Goal: Task Accomplishment & Management: Complete application form

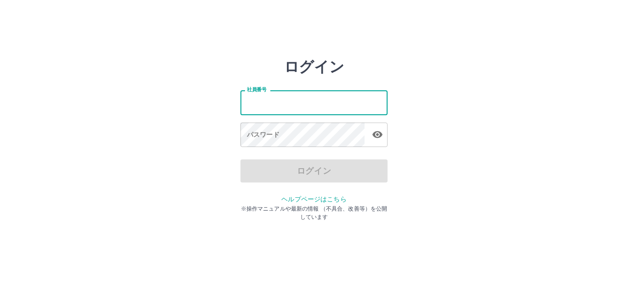
type input "*******"
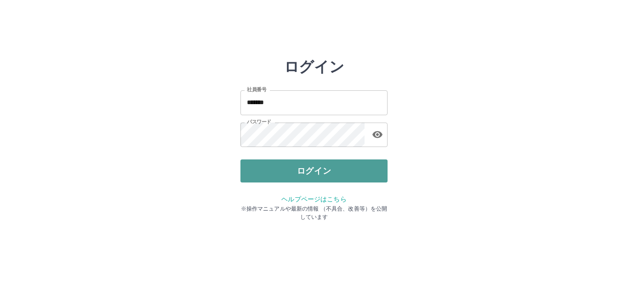
click at [306, 163] on button "ログイン" at bounding box center [314, 170] width 147 height 23
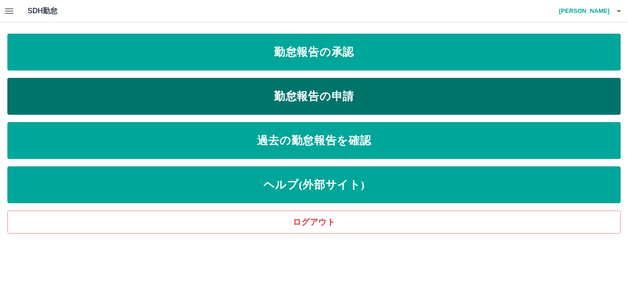
click at [297, 97] on link "勤怠報告の申請" at bounding box center [314, 96] width 614 height 37
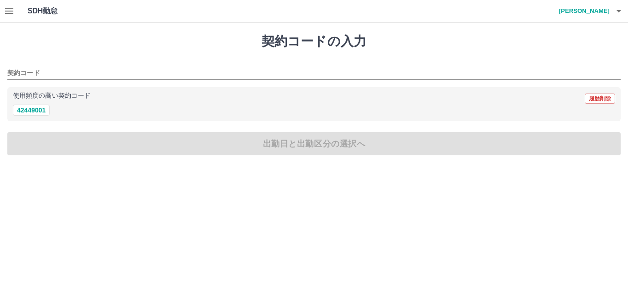
click at [6, 8] on icon "button" at bounding box center [9, 11] width 8 height 6
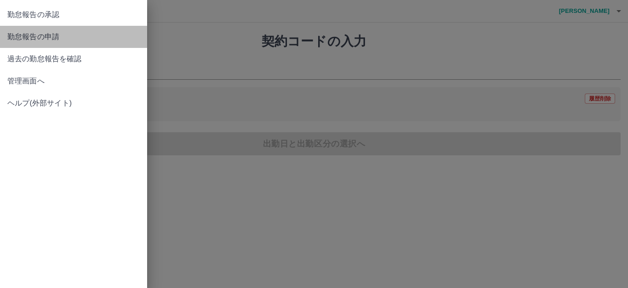
click at [69, 38] on span "勤怠報告の申請" at bounding box center [73, 36] width 133 height 11
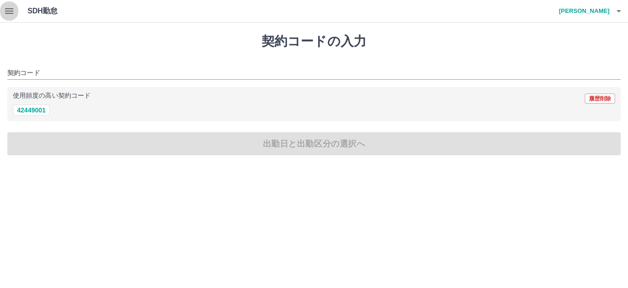
click at [8, 8] on icon "button" at bounding box center [9, 11] width 11 height 11
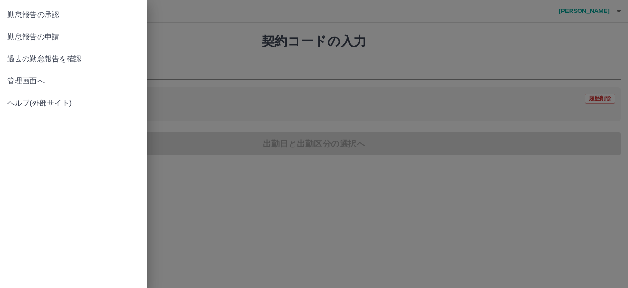
click at [95, 52] on link "過去の勤怠報告を確認" at bounding box center [73, 59] width 147 height 22
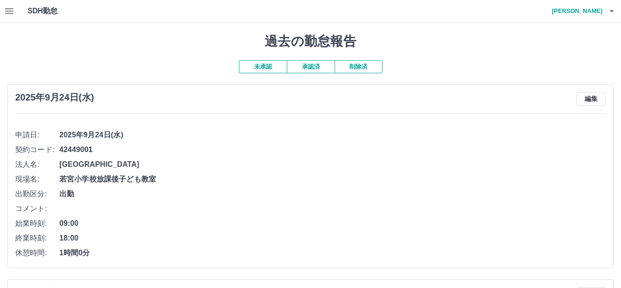
click at [277, 63] on button "未承認" at bounding box center [263, 66] width 48 height 13
click at [276, 64] on button "未承認" at bounding box center [263, 66] width 48 height 13
click at [270, 65] on button "未承認" at bounding box center [263, 66] width 48 height 13
click at [266, 110] on div "[DATE](水) 編集 申請日: [DATE](水) 契約コード: 42449001 法人名: [GEOGRAPHIC_DATA] 現場名: 若宮小学校放課…" at bounding box center [310, 176] width 606 height 184
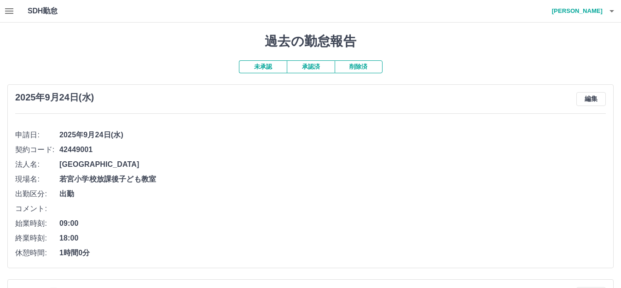
click at [275, 70] on button "未承認" at bounding box center [263, 66] width 48 height 13
click at [6, 9] on icon "button" at bounding box center [9, 11] width 8 height 6
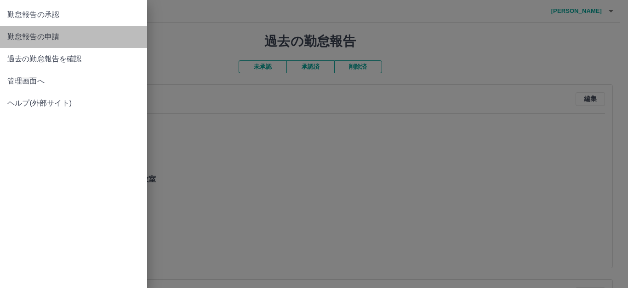
click at [56, 43] on link "勤怠報告の申請" at bounding box center [73, 37] width 147 height 22
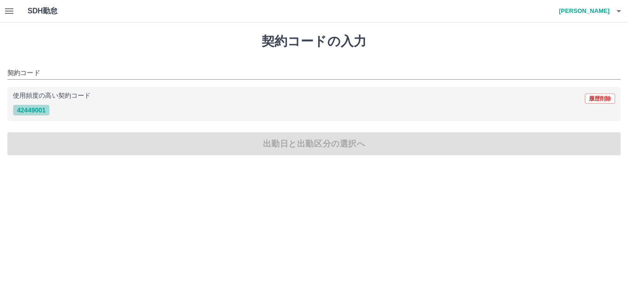
click at [40, 107] on button "42449001" at bounding box center [31, 109] width 37 height 11
type input "********"
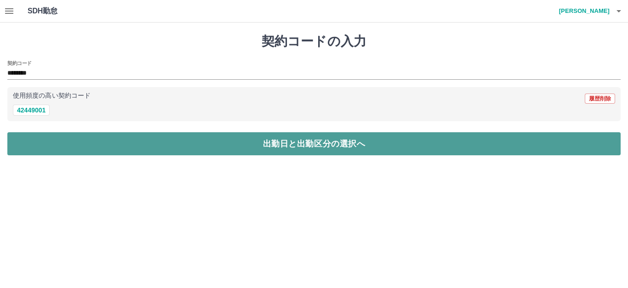
click at [132, 151] on button "出勤日と出勤区分の選択へ" at bounding box center [314, 143] width 614 height 23
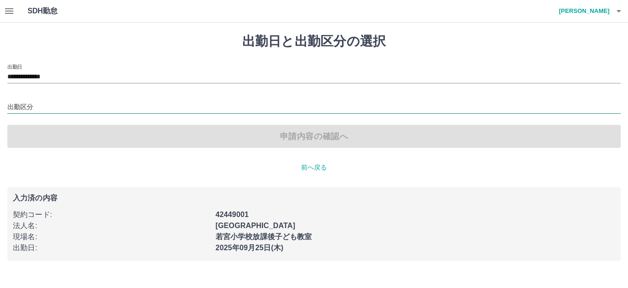
click at [58, 111] on input "出勤区分" at bounding box center [314, 108] width 614 height 12
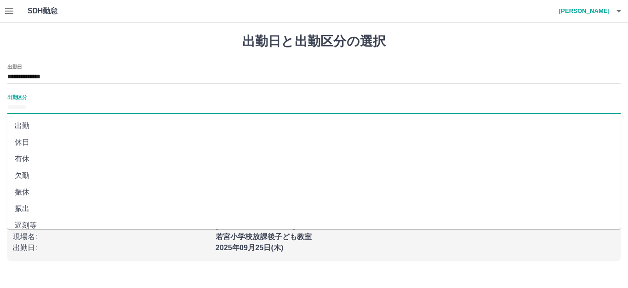
click at [54, 123] on li "出勤" at bounding box center [314, 125] width 614 height 17
type input "**"
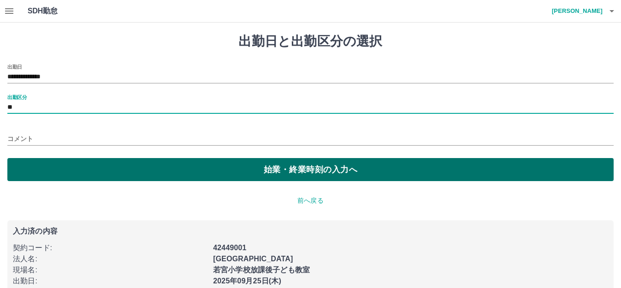
drag, startPoint x: 60, startPoint y: 142, endPoint x: 77, endPoint y: 171, distance: 33.6
click at [60, 143] on input "コメント" at bounding box center [310, 138] width 606 height 13
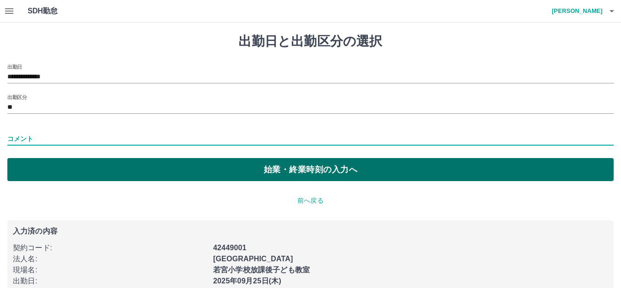
click at [92, 174] on button "始業・終業時刻の入力へ" at bounding box center [310, 169] width 606 height 23
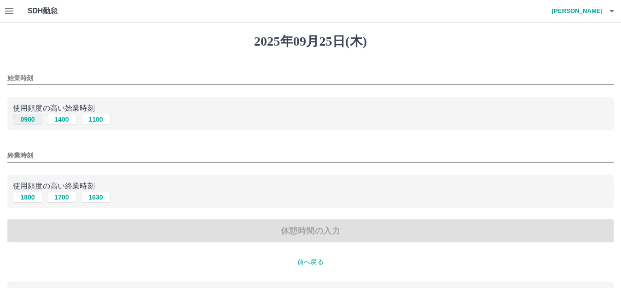
click at [31, 121] on button "0900" at bounding box center [27, 119] width 29 height 11
type input "****"
click at [31, 200] on button "1800" at bounding box center [27, 196] width 29 height 11
type input "****"
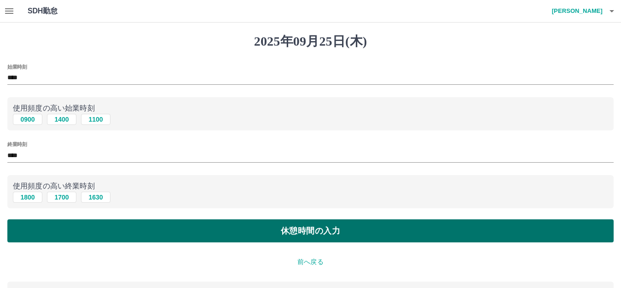
click at [96, 234] on button "休憩時間の入力" at bounding box center [310, 230] width 606 height 23
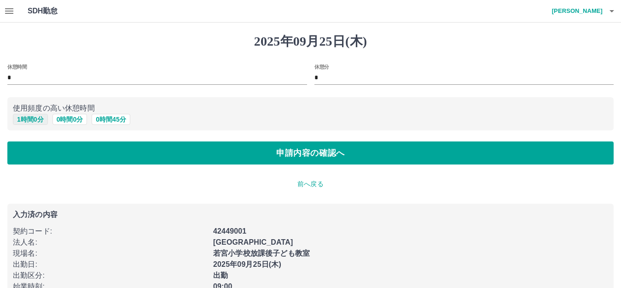
drag, startPoint x: 35, startPoint y: 116, endPoint x: 42, endPoint y: 118, distance: 6.7
click at [35, 115] on button "1 時間 0 分" at bounding box center [30, 119] width 35 height 11
type input "*"
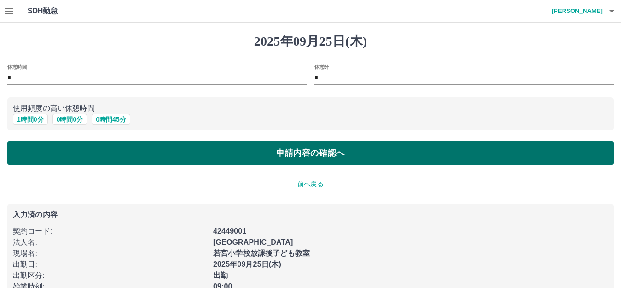
click at [75, 161] on button "申請内容の確認へ" at bounding box center [310, 152] width 606 height 23
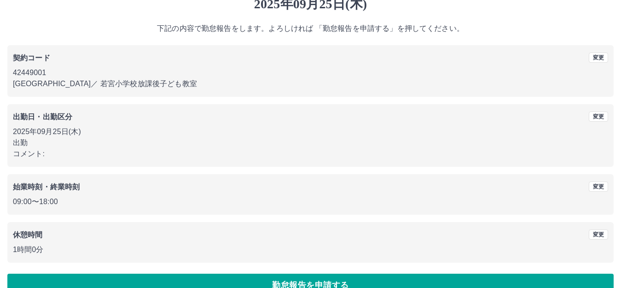
scroll to position [57, 0]
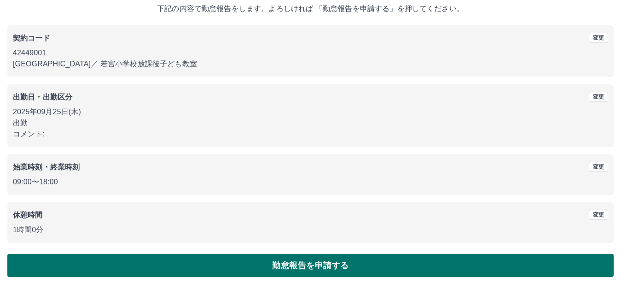
click at [305, 274] on button "勤怠報告を申請する" at bounding box center [310, 265] width 606 height 23
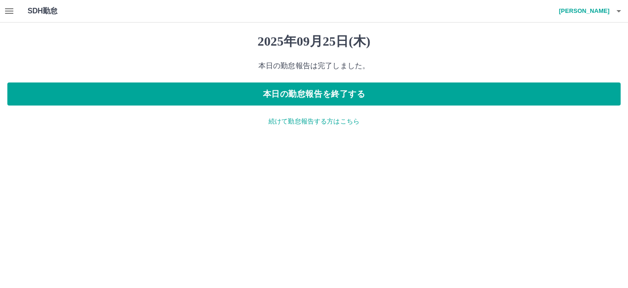
click at [5, 17] on button "button" at bounding box center [9, 11] width 18 height 22
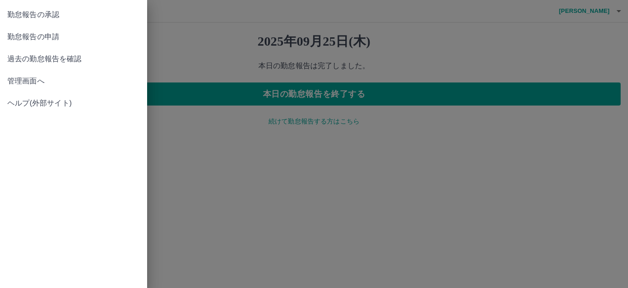
click at [52, 56] on span "過去の勤怠報告を確認" at bounding box center [73, 58] width 133 height 11
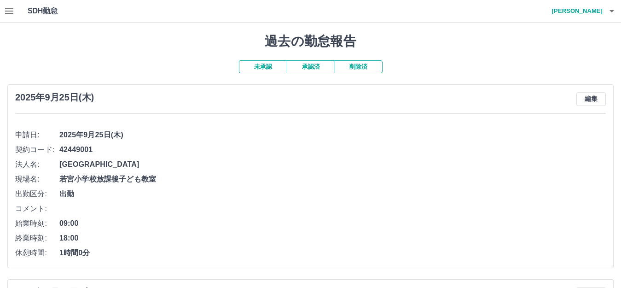
click at [320, 70] on button "承認済" at bounding box center [311, 66] width 48 height 13
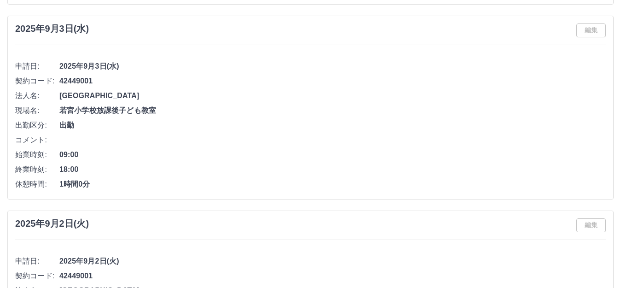
scroll to position [3405, 0]
